Goal: Find specific fact: Find specific page/section

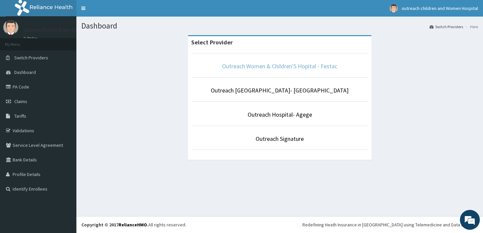
click at [281, 66] on link "Outreach Women & Children'S Hopital - Festac" at bounding box center [279, 66] width 115 height 8
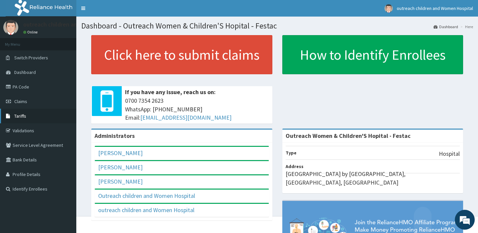
click at [16, 113] on span "Tariffs" at bounding box center [20, 116] width 12 height 6
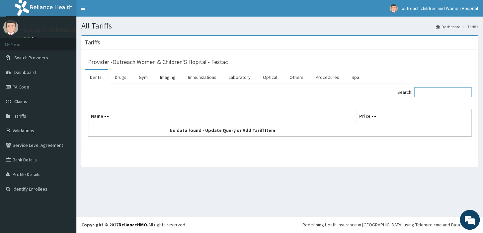
click at [425, 92] on input "Search:" at bounding box center [442, 92] width 57 height 10
type input "amoxi"
click at [119, 78] on link "Drugs" at bounding box center [120, 77] width 22 height 14
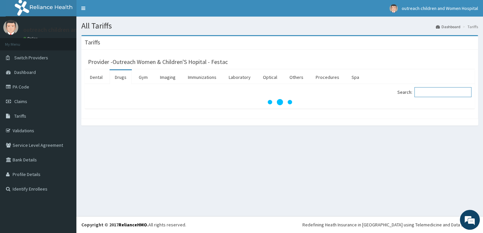
click at [434, 93] on input "Search:" at bounding box center [442, 92] width 57 height 10
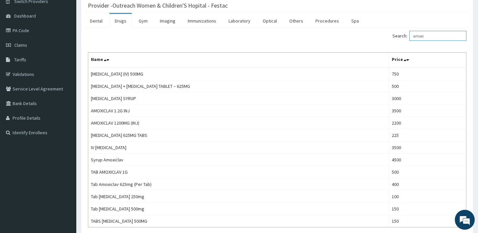
scroll to position [63, 0]
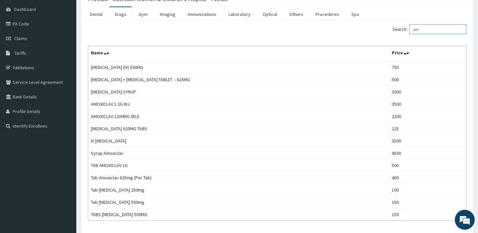
type input "a"
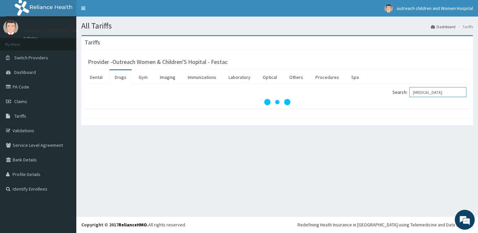
scroll to position [0, 0]
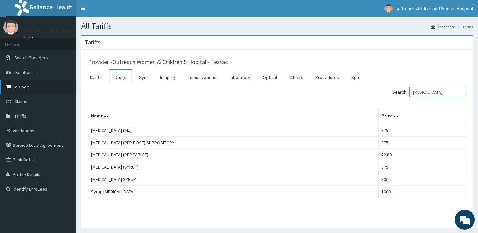
type input "paracetamol"
click at [14, 85] on link "PA Code" at bounding box center [38, 87] width 76 height 15
